Goal: Find specific page/section: Find specific page/section

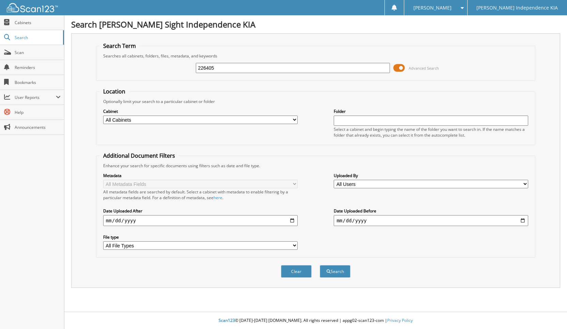
type input "226405"
click at [400, 70] on span at bounding box center [399, 68] width 12 height 10
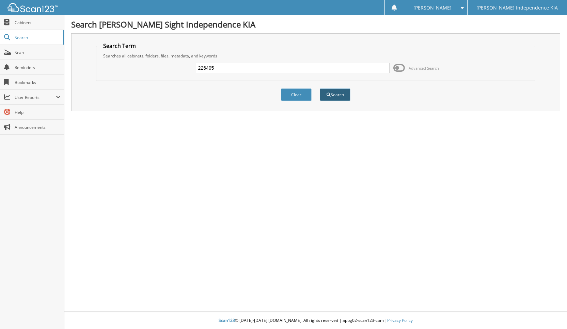
click at [333, 95] on button "Search" at bounding box center [335, 94] width 31 height 13
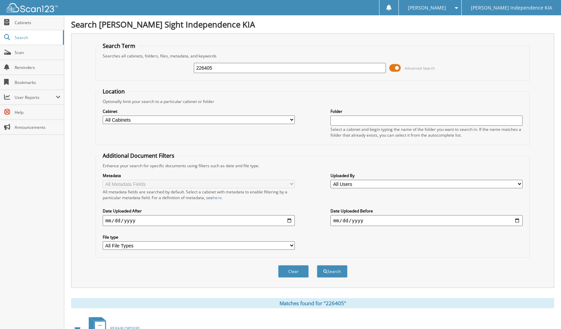
scroll to position [78, 0]
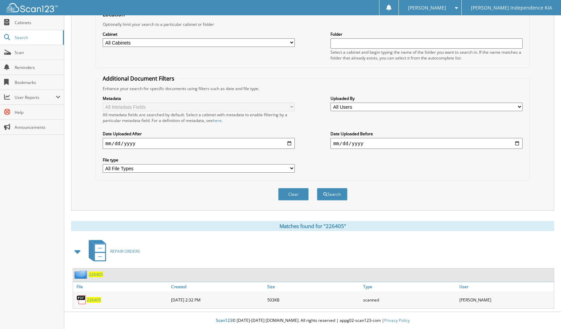
click at [94, 298] on span "226405" at bounding box center [94, 300] width 14 height 6
click at [87, 299] on span "226405" at bounding box center [94, 300] width 14 height 6
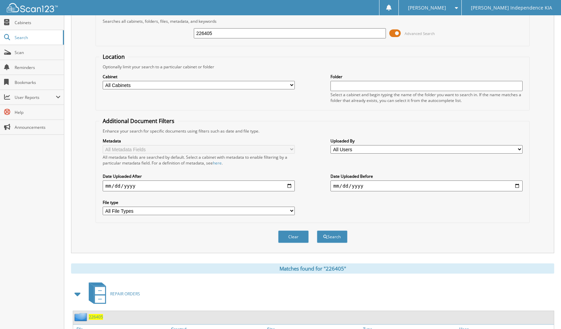
scroll to position [0, 0]
